Goal: Task Accomplishment & Management: Manage account settings

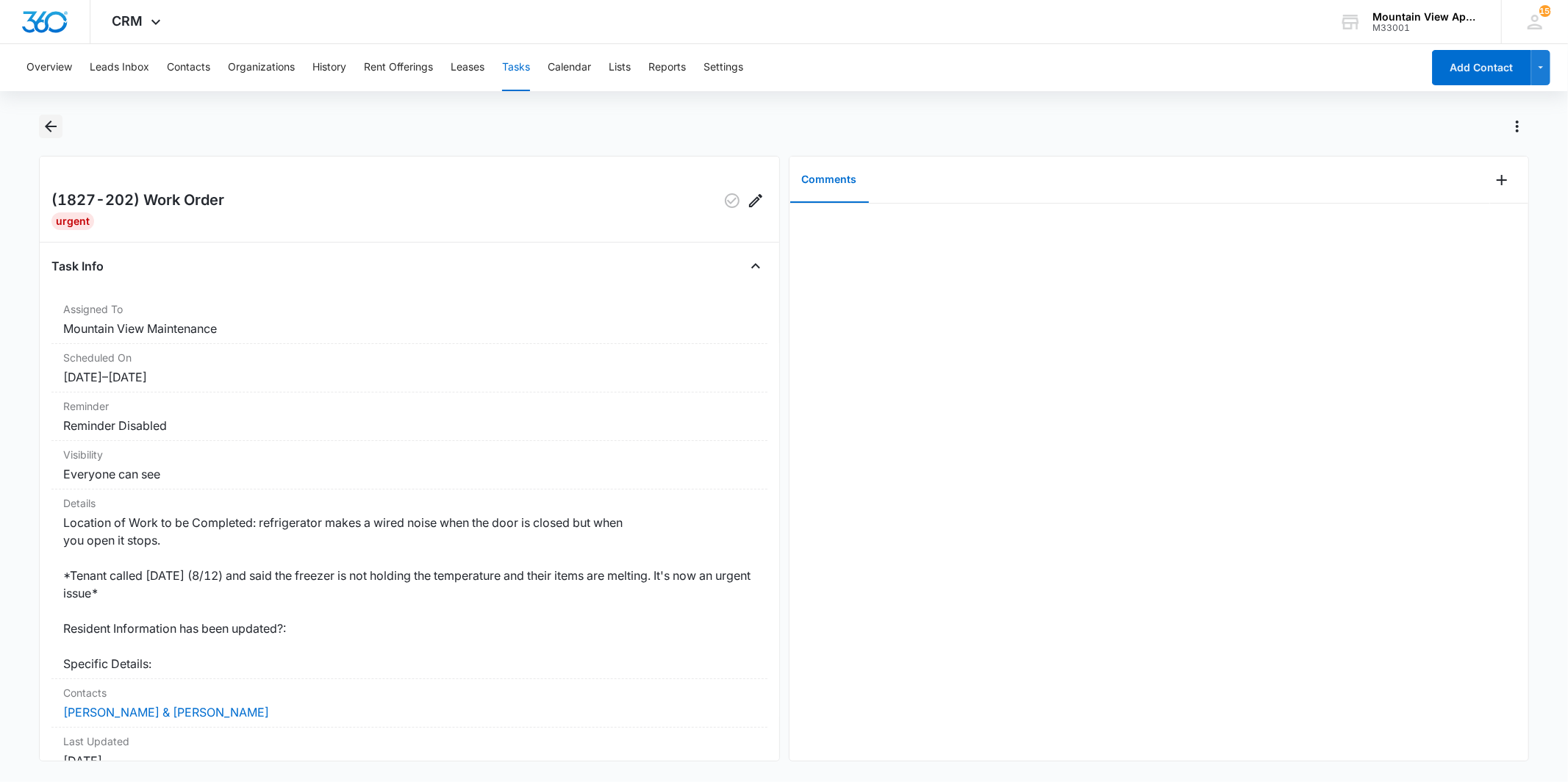
click at [55, 132] on icon "Back" at bounding box center [50, 126] width 17 height 17
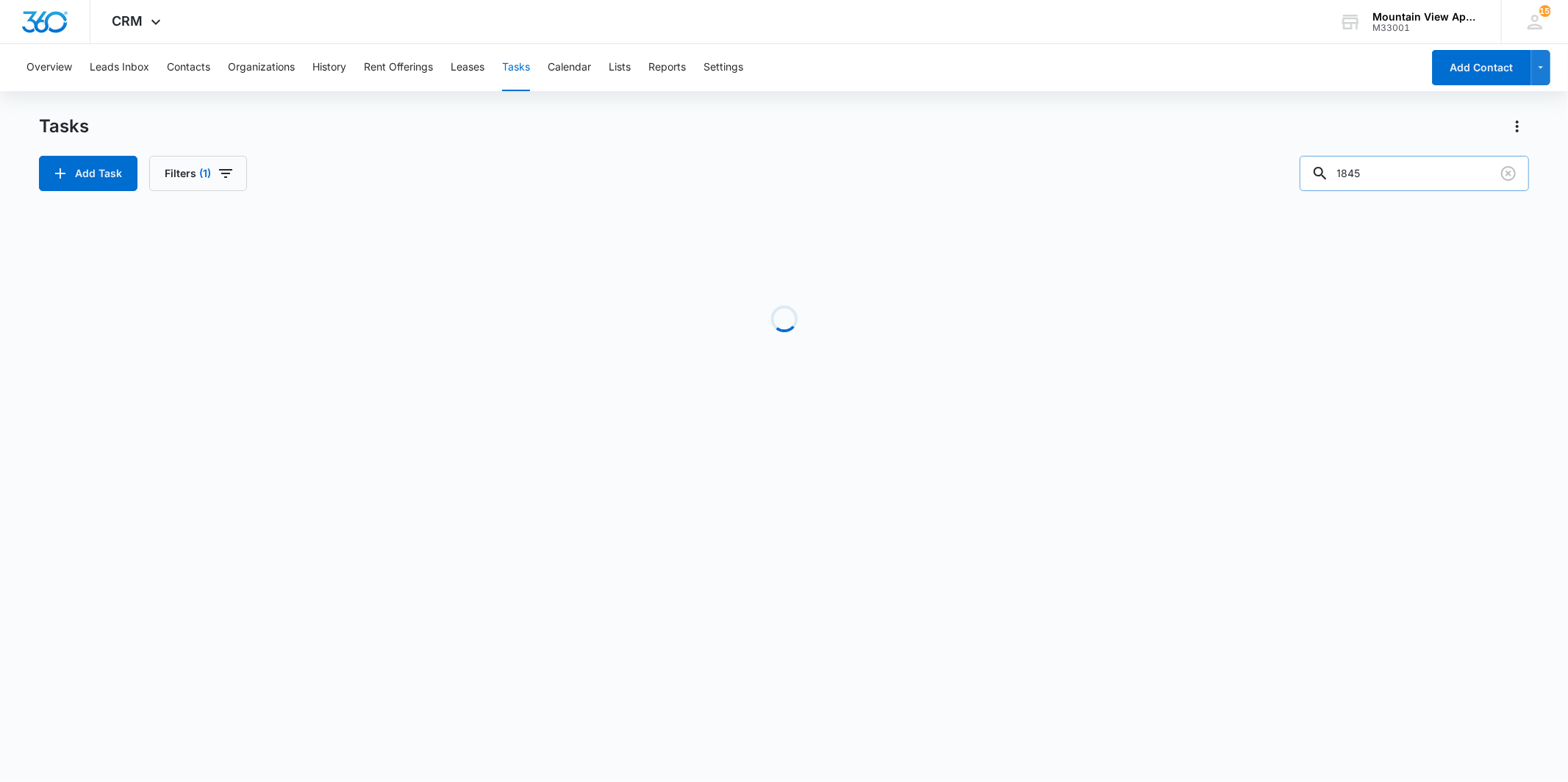
click at [1391, 166] on input "1845" at bounding box center [1414, 173] width 229 height 35
type input "1847"
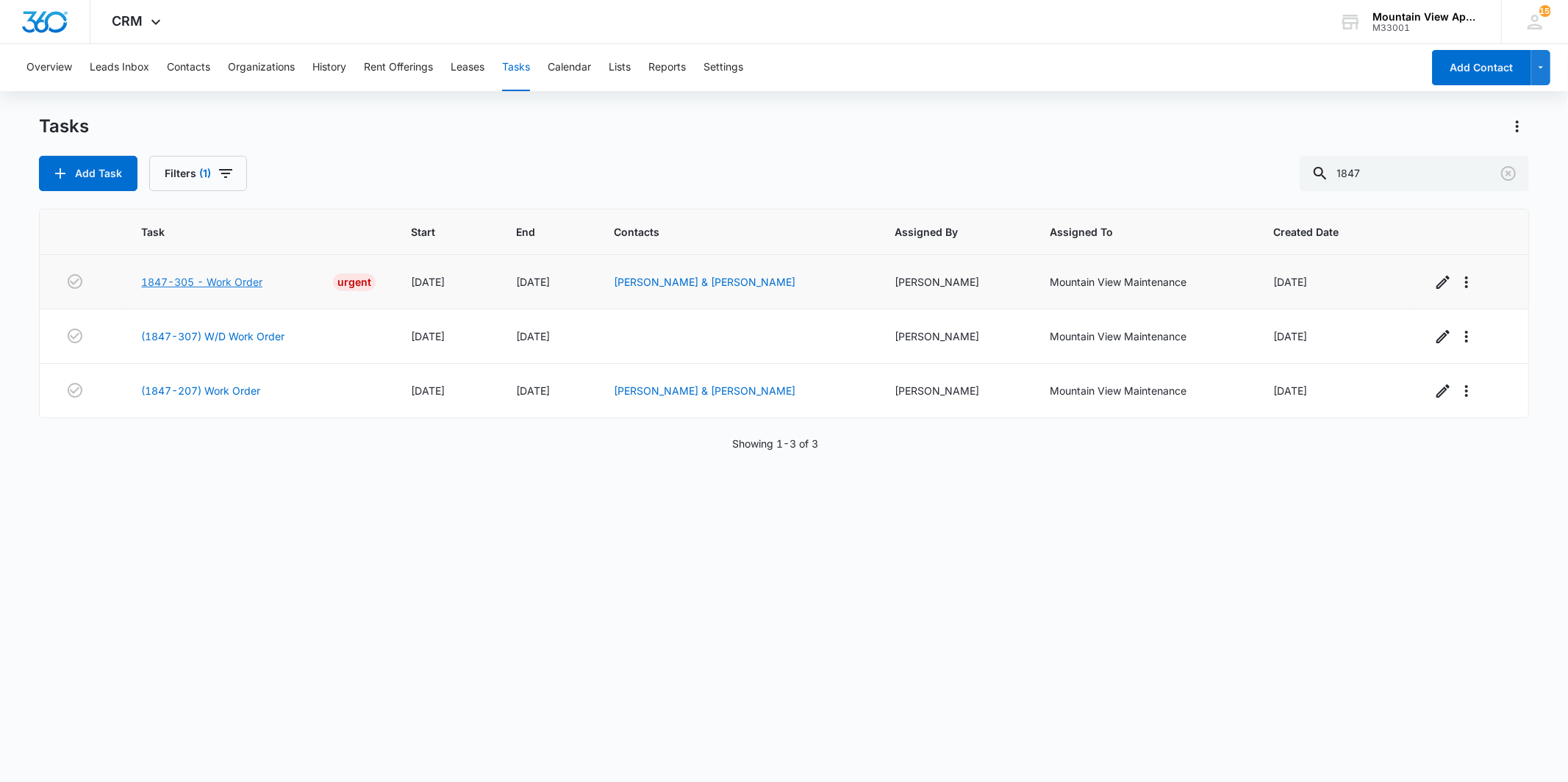
click at [192, 281] on link "1847-305 - Work Order" at bounding box center [201, 282] width 121 height 16
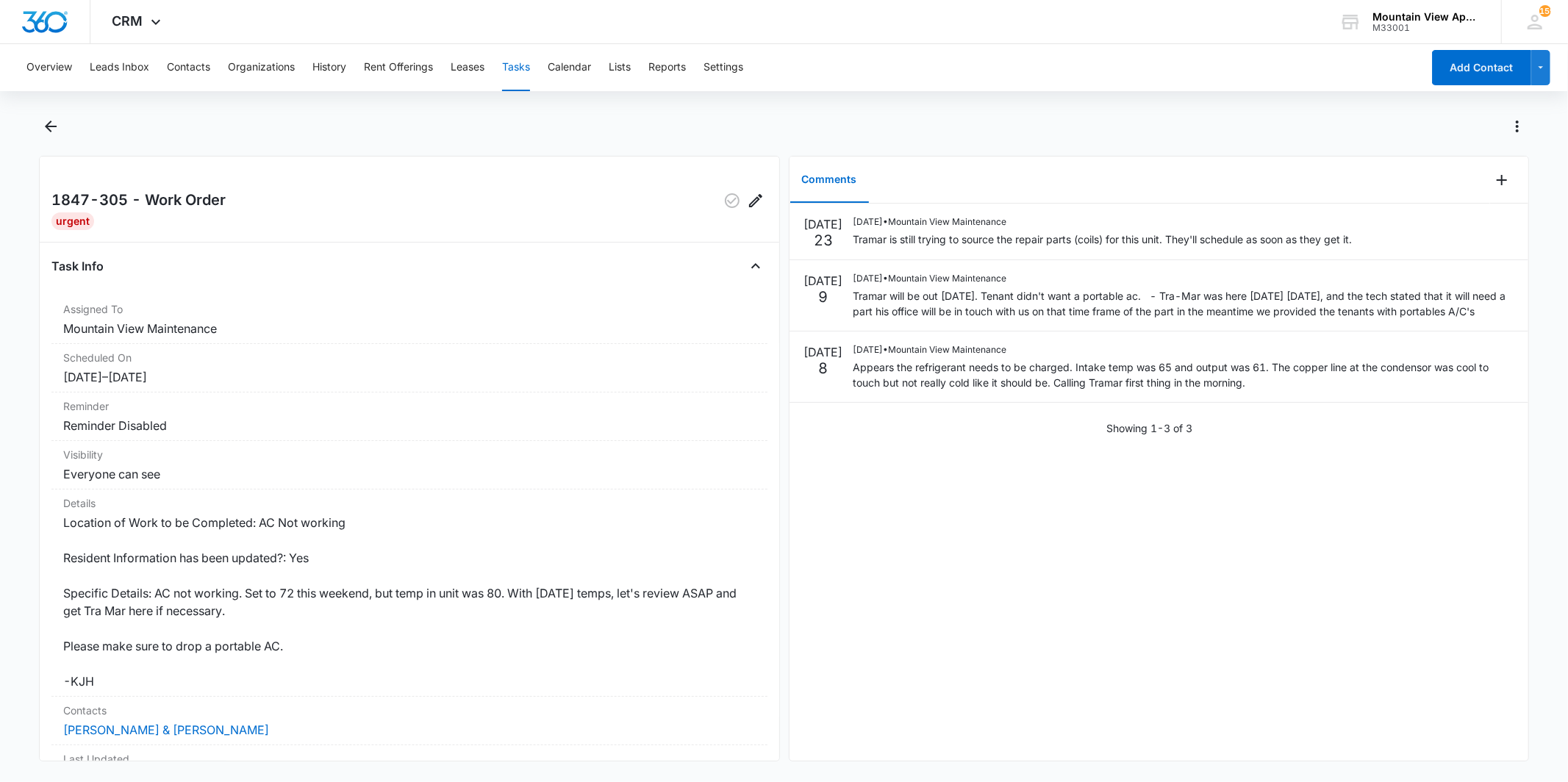
drag, startPoint x: 765, startPoint y: 309, endPoint x: 772, endPoint y: 227, distance: 82.3
click at [772, 231] on div "1847-305 - Work Order Urgent Task Info Assigned To Mountain View Maintenance Sc…" at bounding box center [409, 458] width 740 height 606
click at [195, 138] on div at bounding box center [800, 126] width 1458 height 24
click at [747, 263] on icon "Close" at bounding box center [755, 265] width 17 height 17
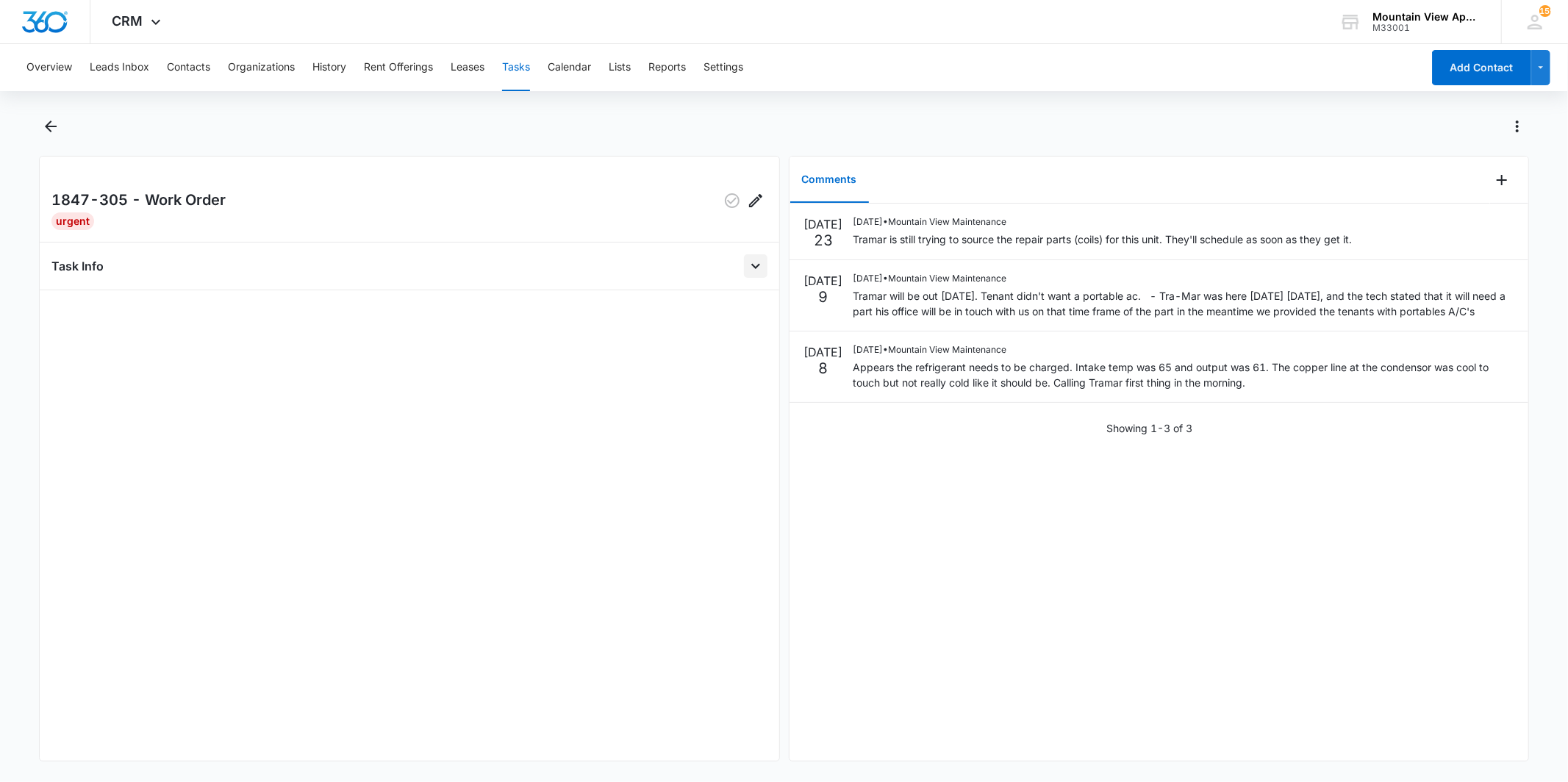
click at [747, 263] on icon "Open" at bounding box center [755, 265] width 17 height 17
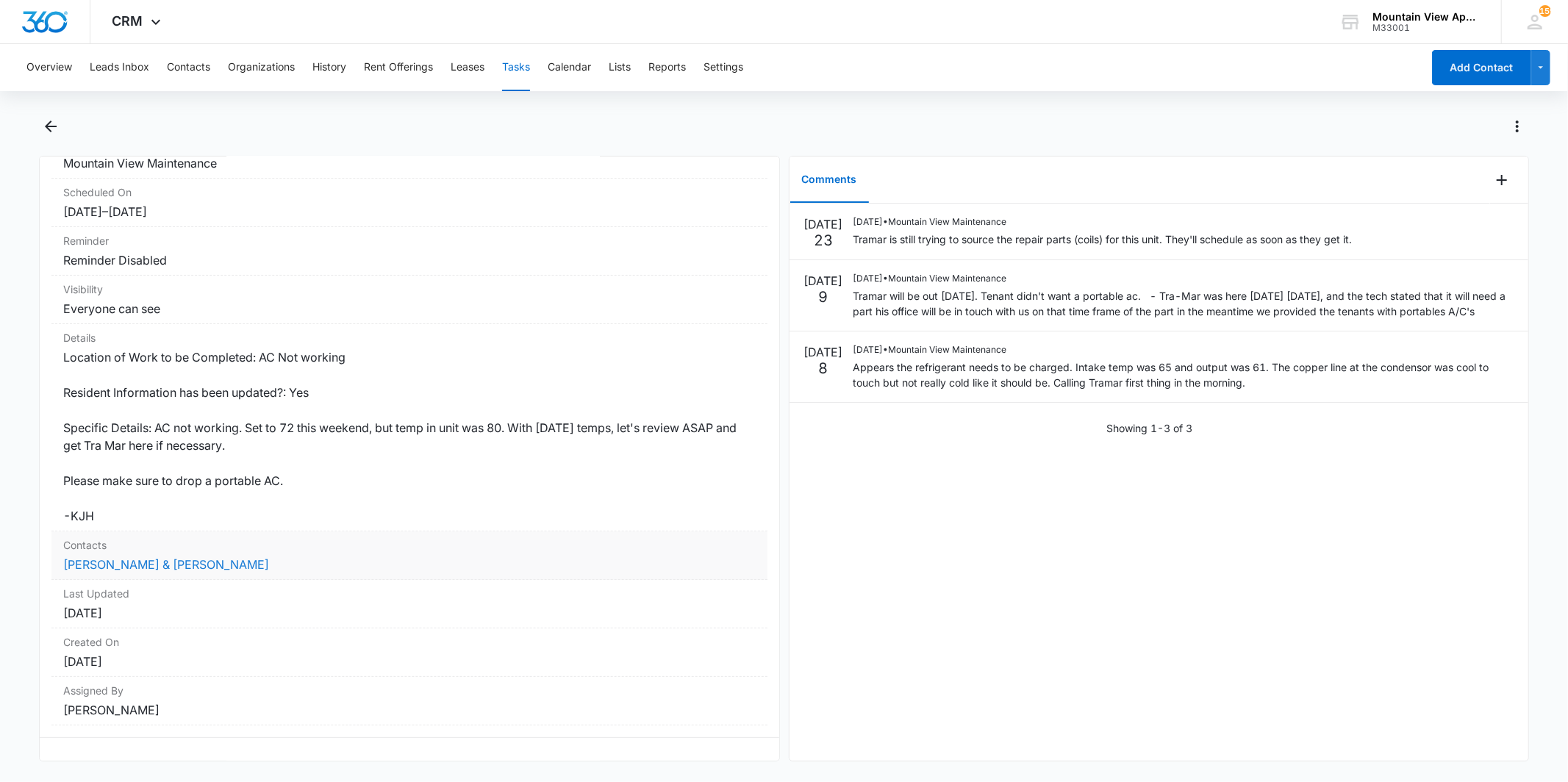
scroll to position [185, 0]
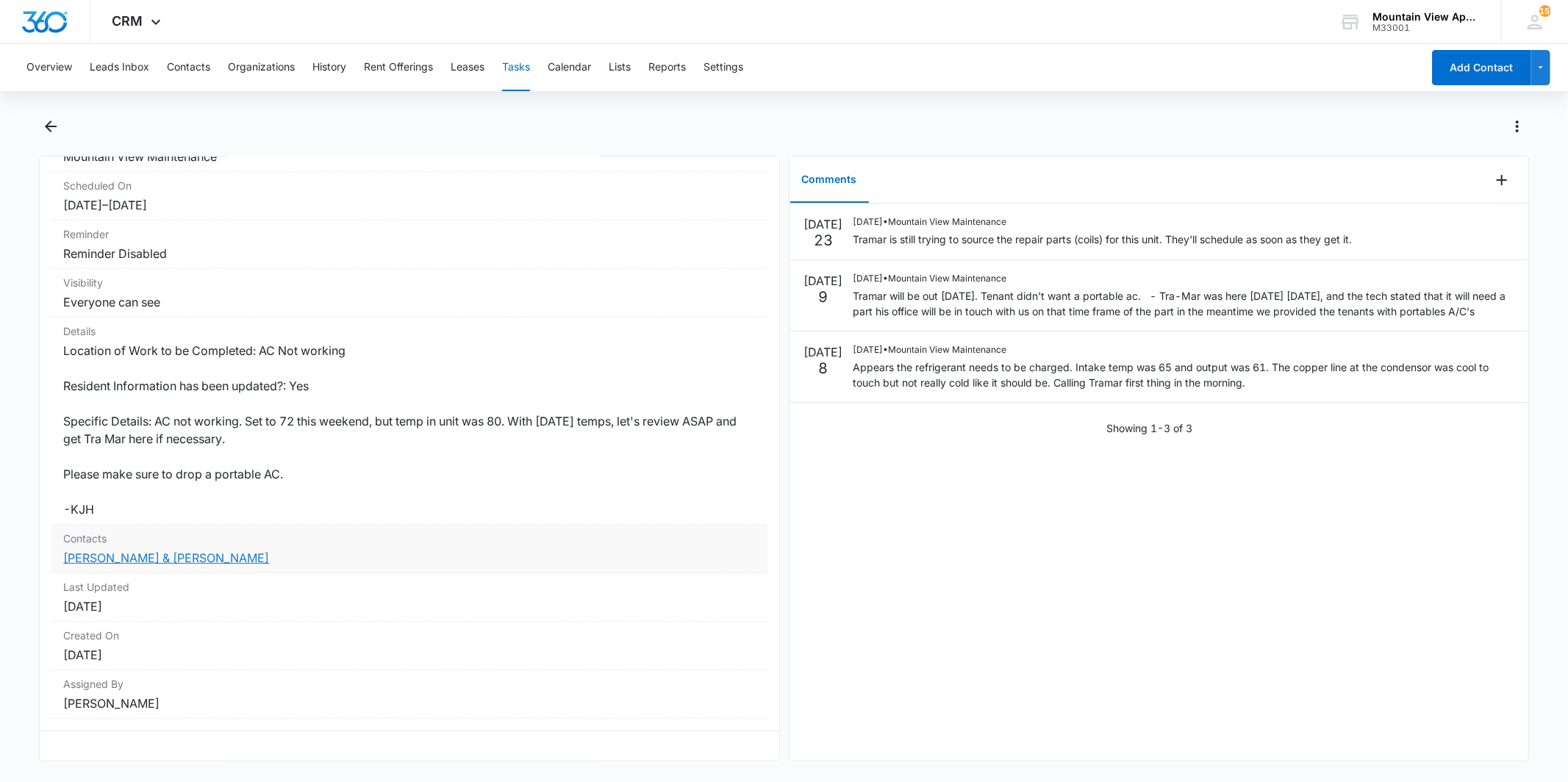
click at [202, 550] on link "[PERSON_NAME] & [PERSON_NAME]" at bounding box center [167, 558] width 206 height 15
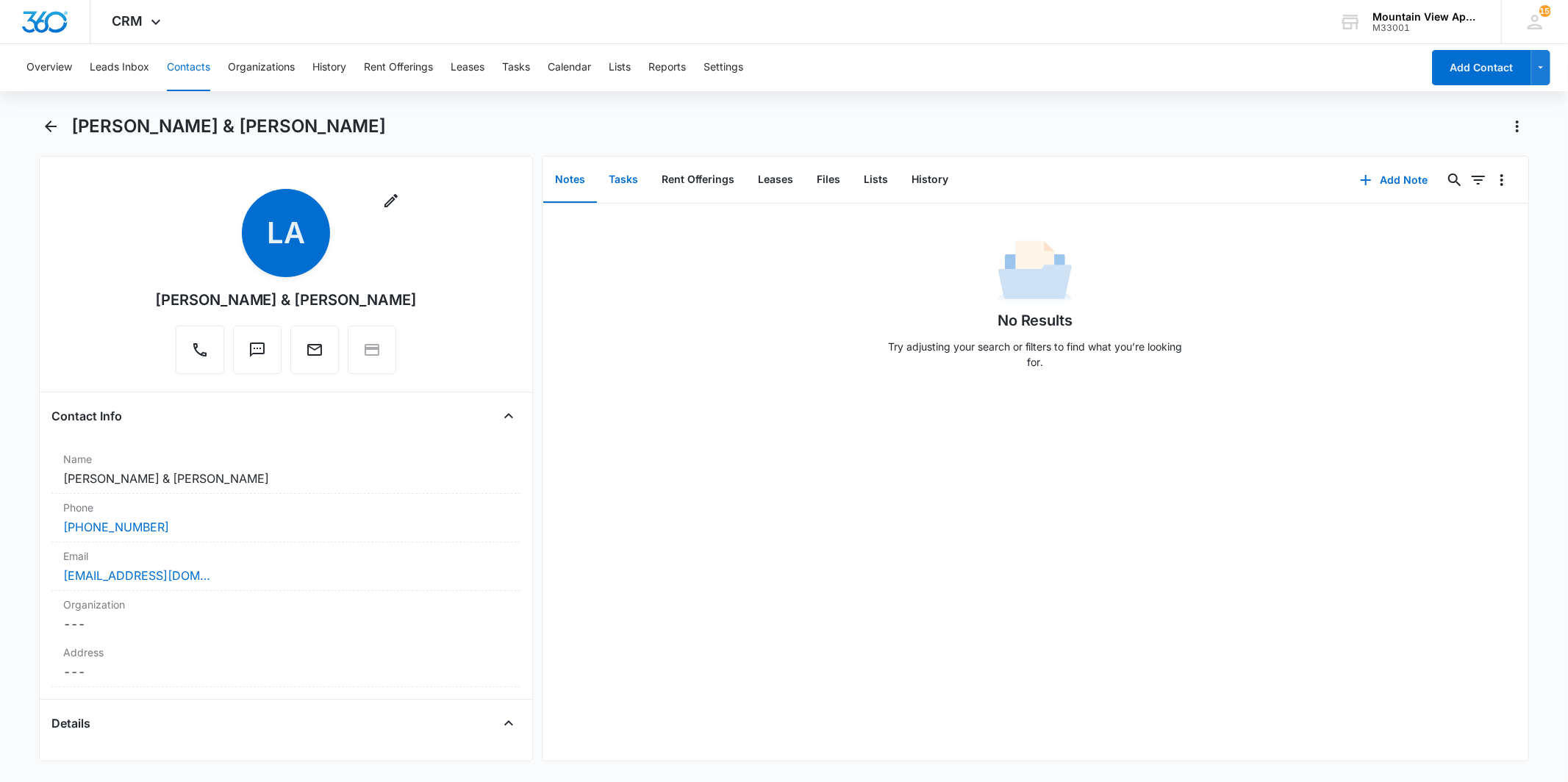
click at [634, 174] on button "Tasks" at bounding box center [623, 180] width 53 height 45
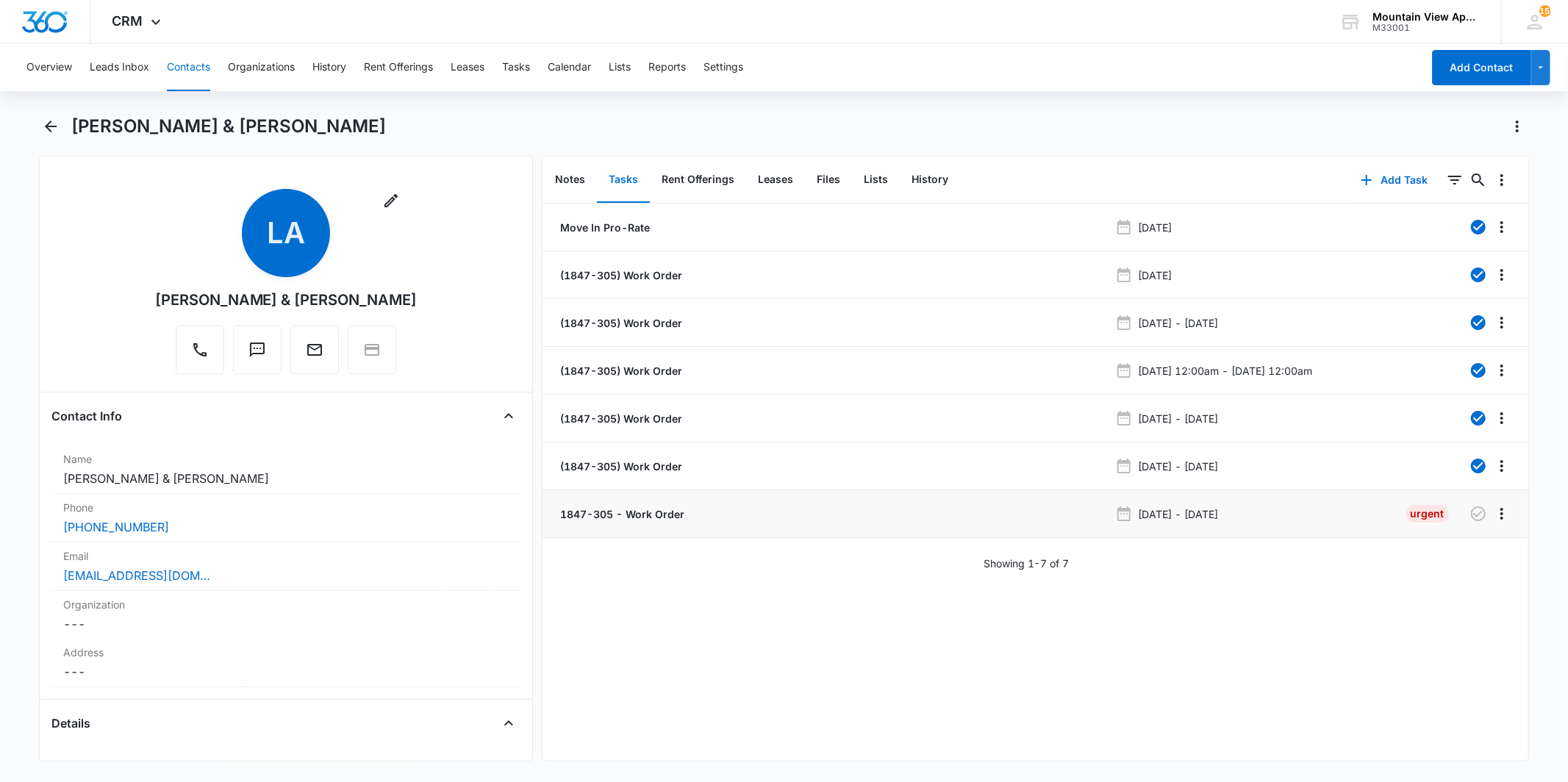
click at [677, 516] on p "1847-305 - Work Order" at bounding box center [621, 513] width 127 height 16
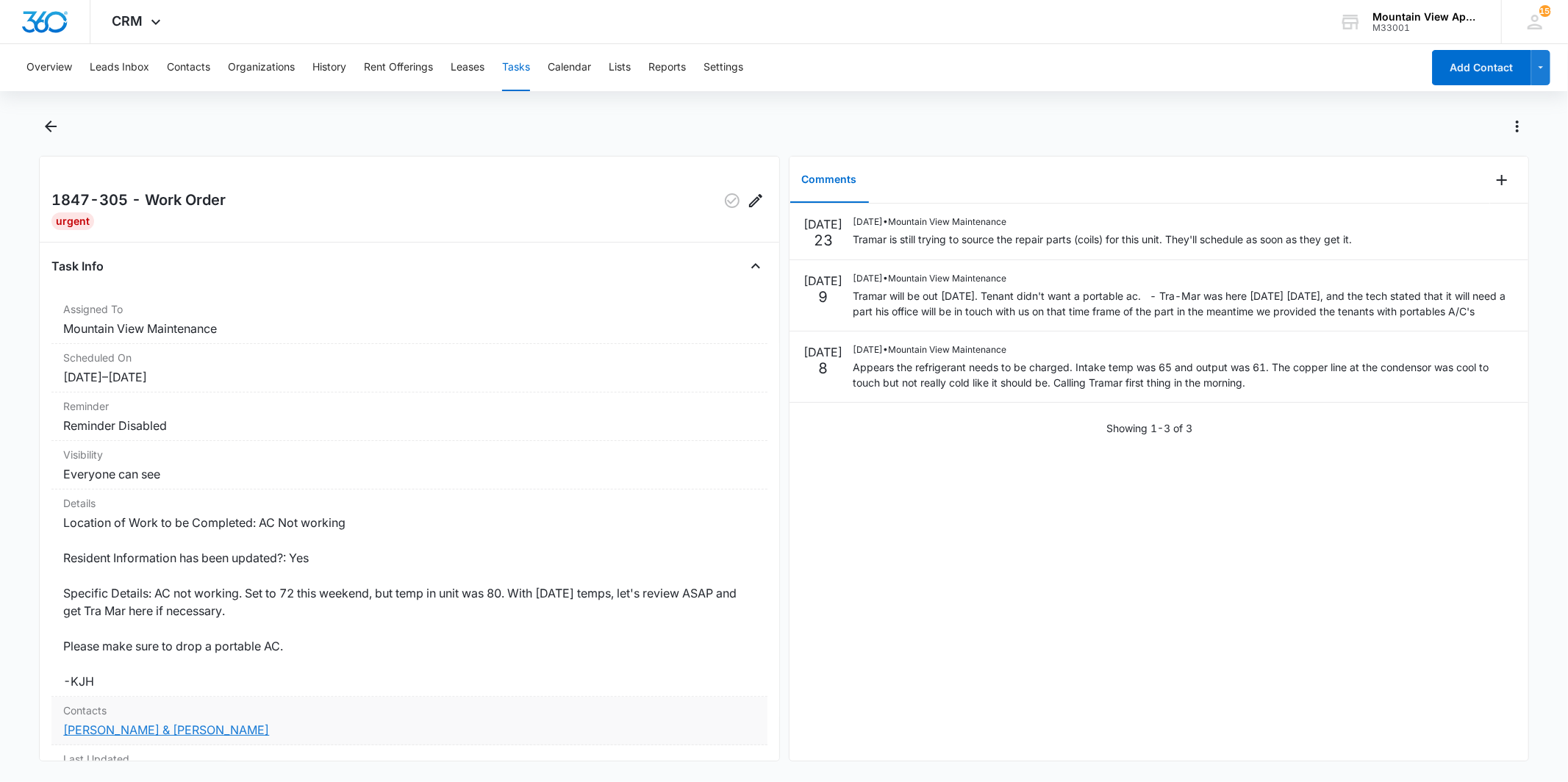
click at [186, 735] on link "[PERSON_NAME] & [PERSON_NAME]" at bounding box center [167, 729] width 206 height 15
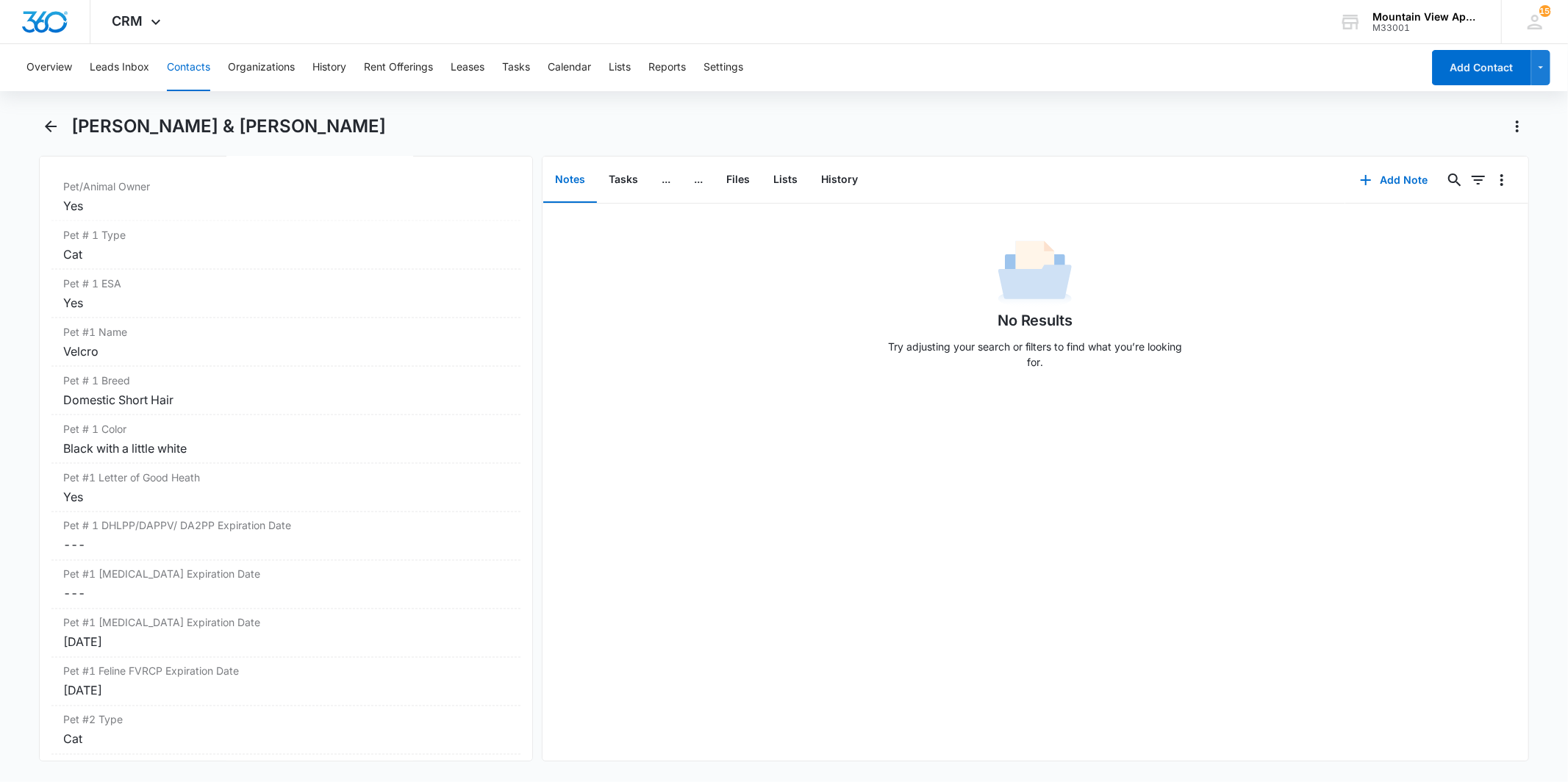
scroll to position [2122, 0]
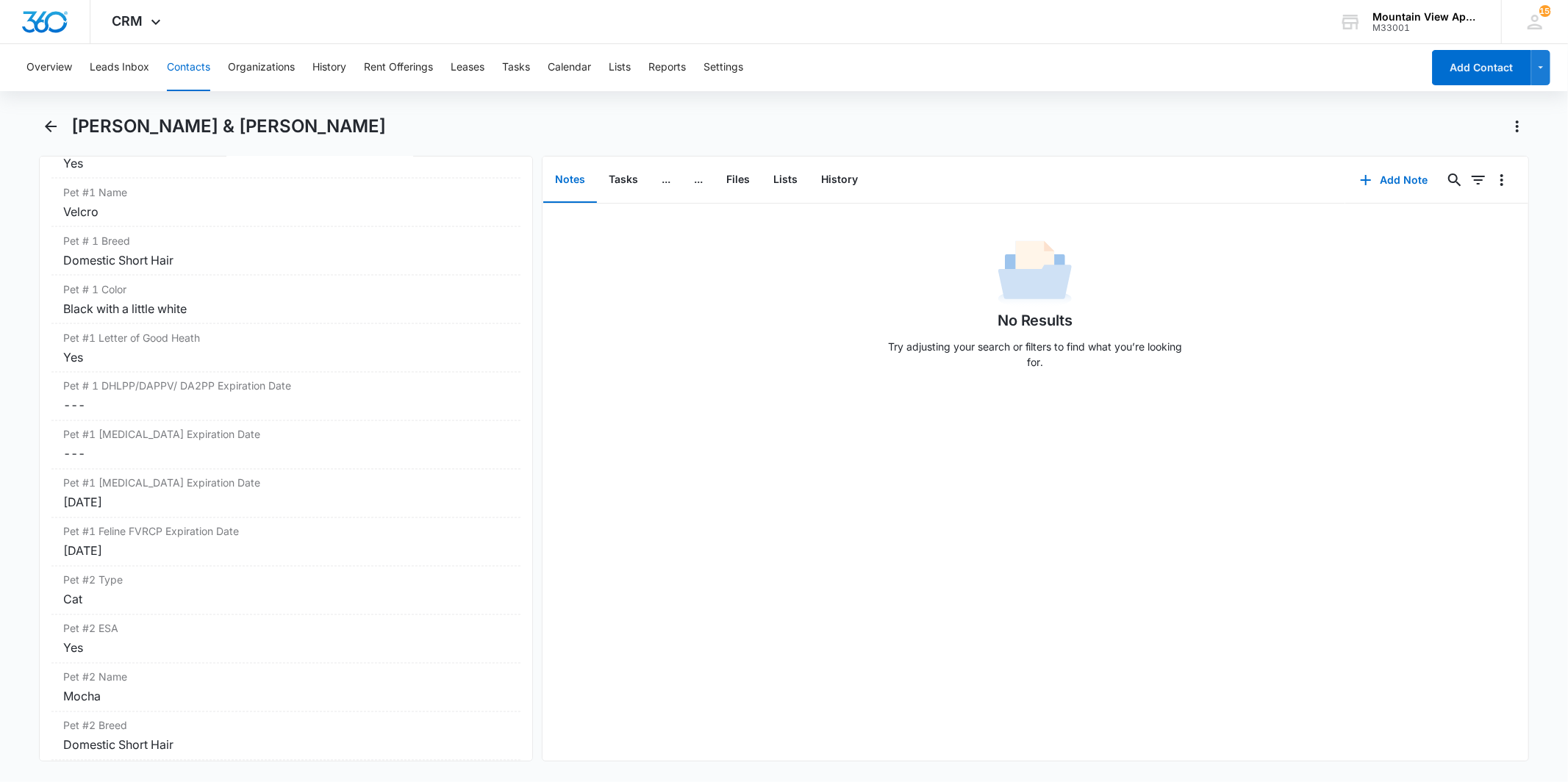
click at [64, 107] on div "Overview Leads Inbox Contacts Organizations History Rent Offerings Leases Tasks…" at bounding box center [784, 411] width 1568 height 735
click at [59, 121] on icon "Back" at bounding box center [50, 126] width 17 height 17
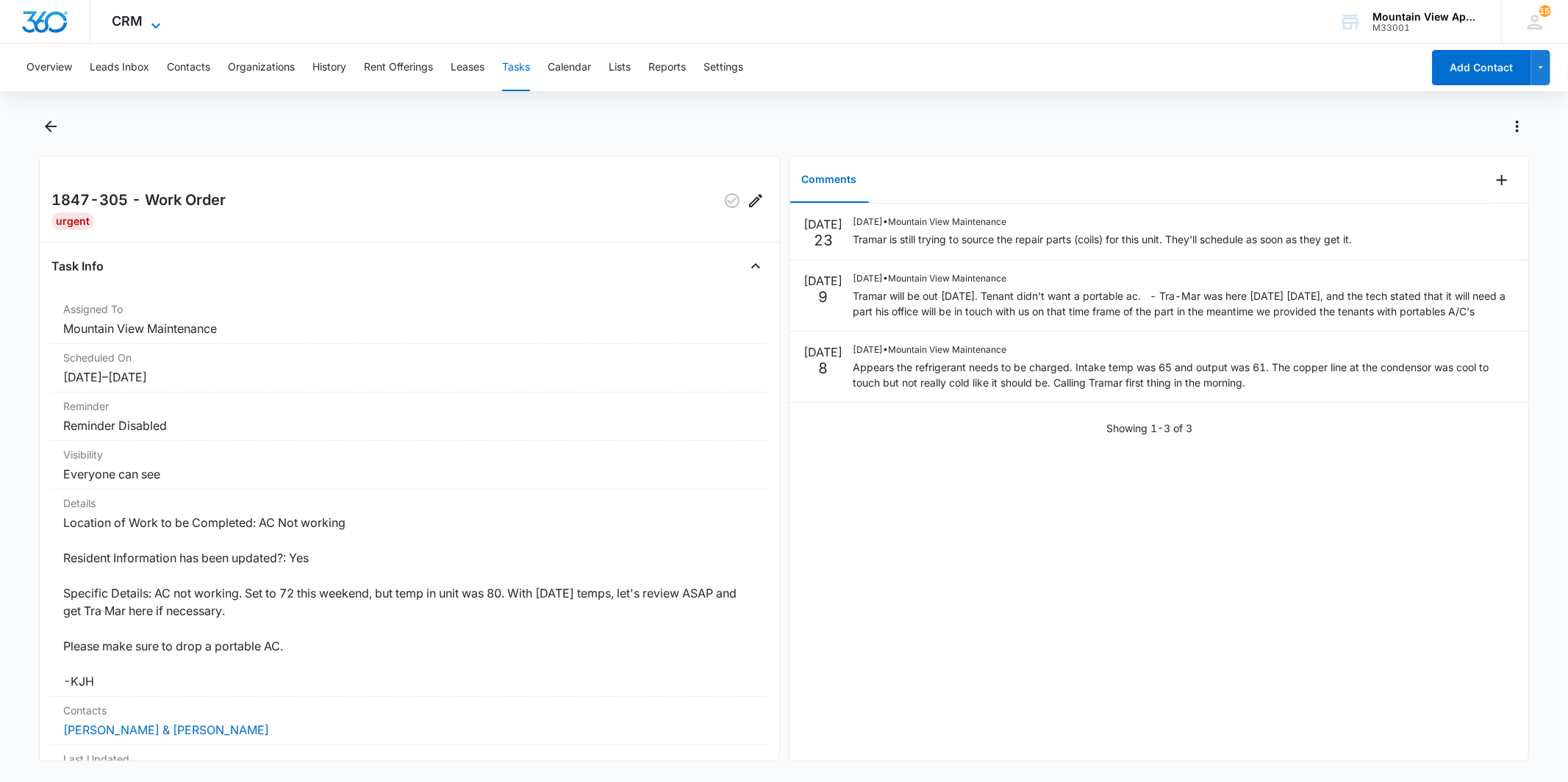
click at [139, 17] on span "CRM" at bounding box center [127, 21] width 31 height 16
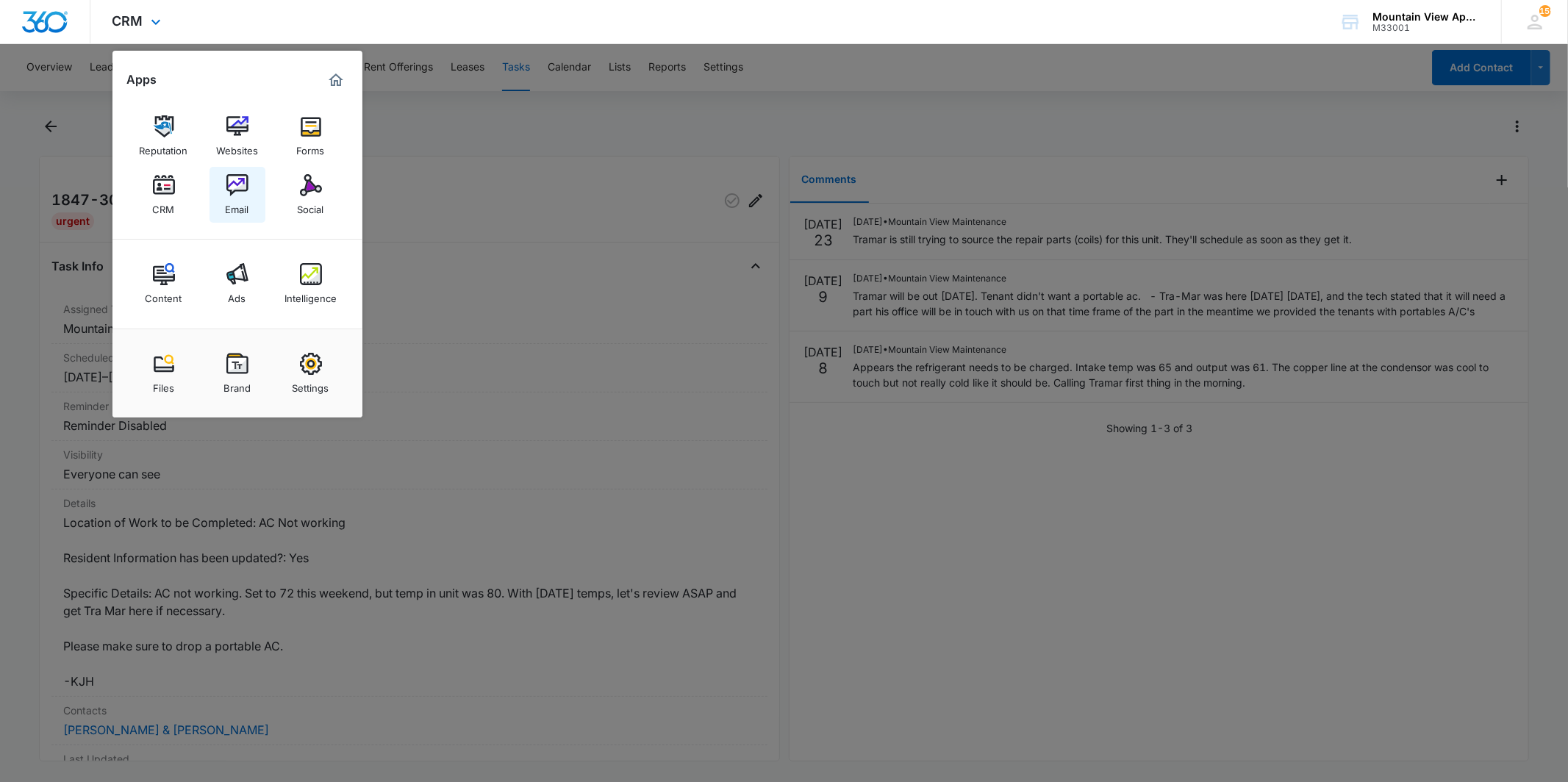
click at [237, 203] on div "Email" at bounding box center [237, 205] width 24 height 19
